Goal: Communication & Community: Answer question/provide support

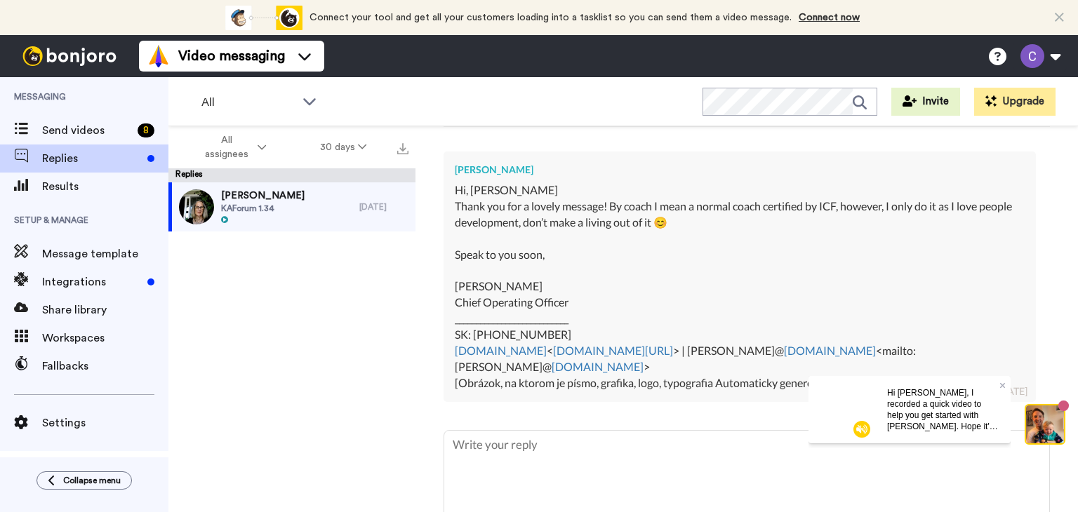
scroll to position [356, 0]
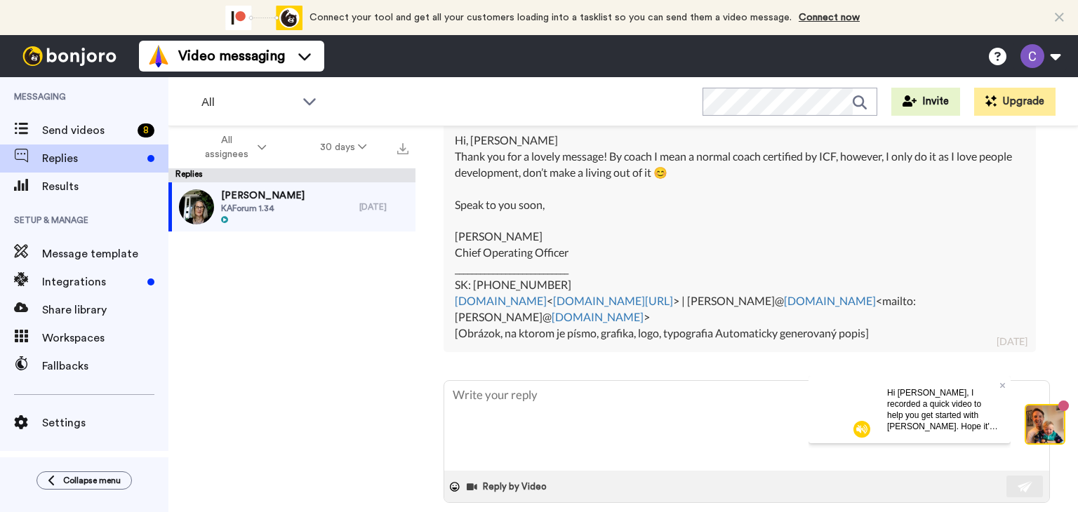
click at [453, 482] on icon at bounding box center [455, 487] width 10 height 10
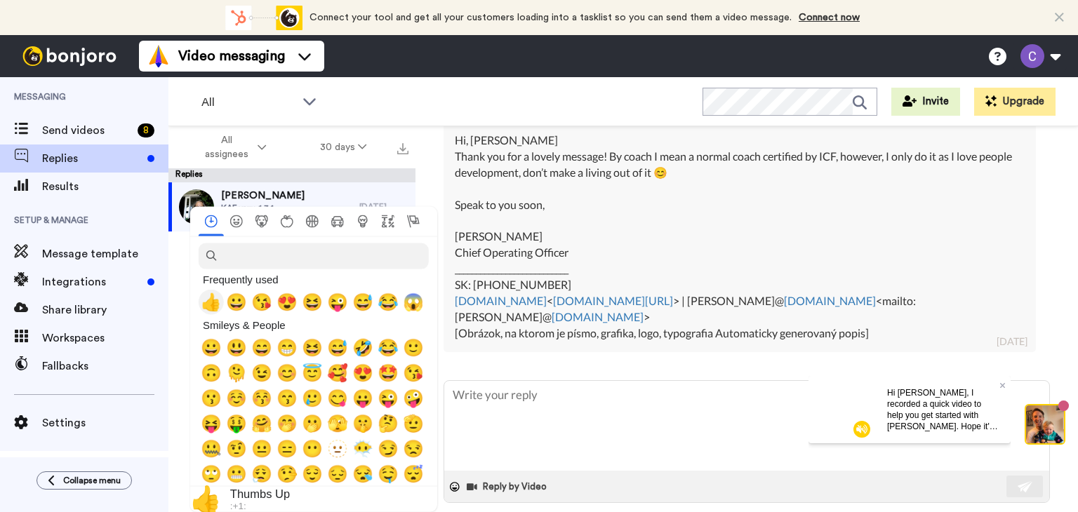
click at [211, 298] on span "👍" at bounding box center [211, 302] width 21 height 20
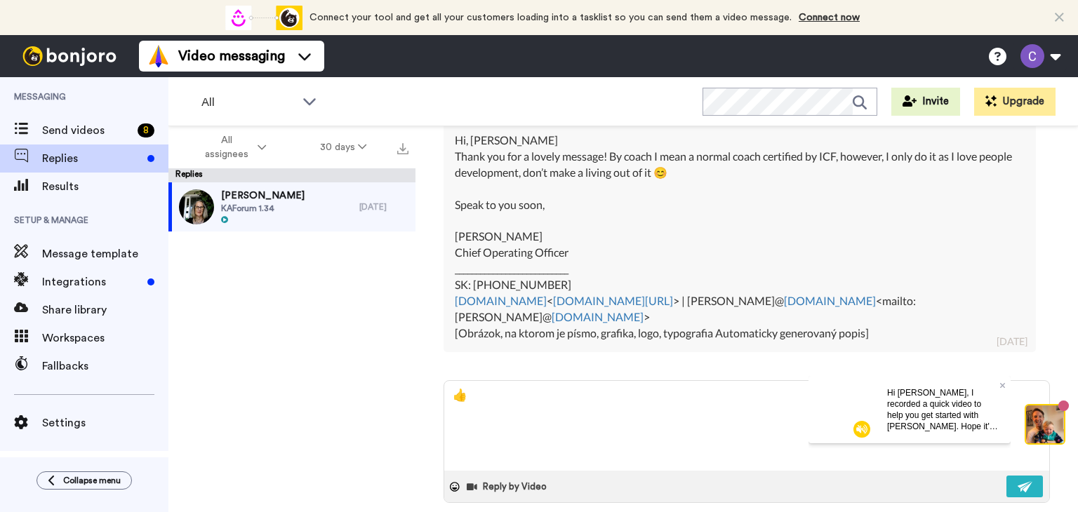
click at [1020, 481] on img at bounding box center [1024, 486] width 15 height 11
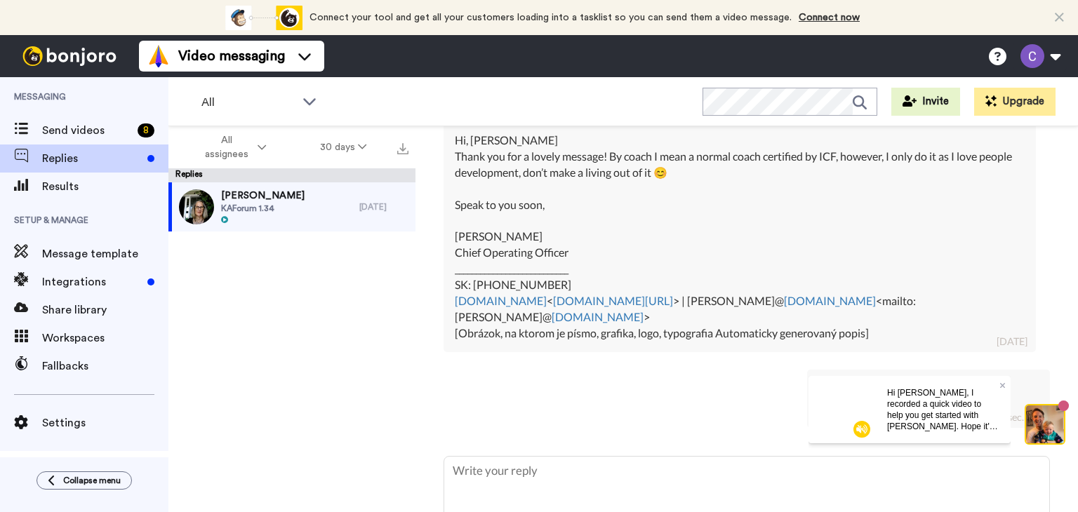
type textarea "x"
